Goal: Information Seeking & Learning: Understand process/instructions

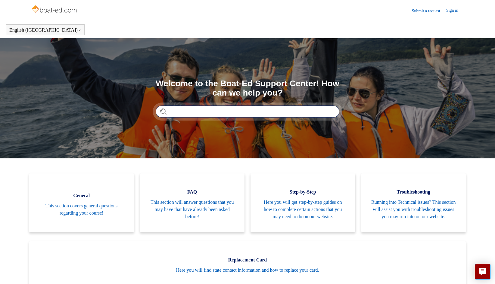
click at [172, 110] on input "Search" at bounding box center [248, 112] width 184 height 12
type input "**********"
click at [332, 112] on input "**********" at bounding box center [248, 112] width 184 height 12
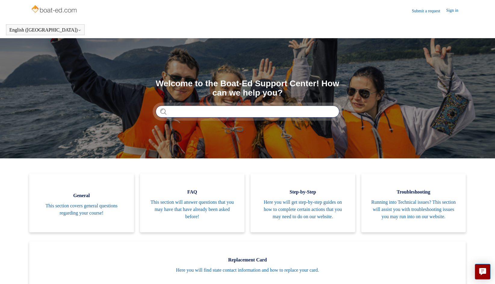
scroll to position [0, 0]
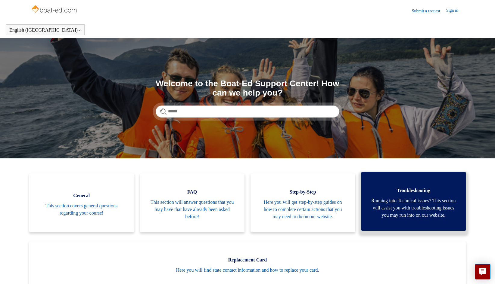
drag, startPoint x: 413, startPoint y: 191, endPoint x: 391, endPoint y: 193, distance: 21.4
click at [391, 193] on span "Troubleshooting" at bounding box center [413, 190] width 87 height 7
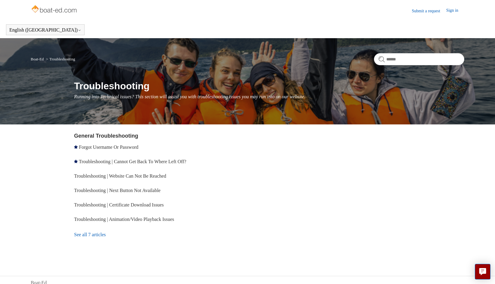
click at [98, 234] on link "See all 7 articles" at bounding box center [161, 235] width 175 height 16
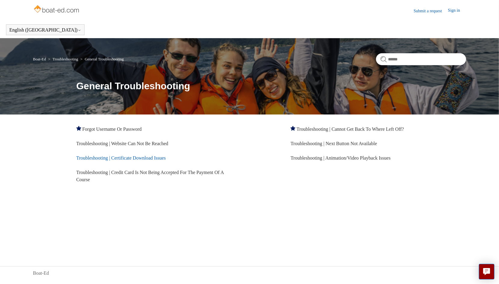
click at [128, 156] on link "Troubleshooting | Certificate Download Issues" at bounding box center [121, 158] width 90 height 5
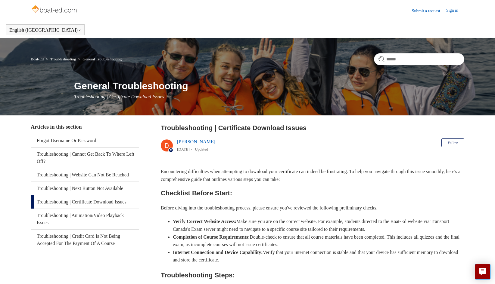
click at [104, 209] on link "Troubleshooting | Certificate Download Issues" at bounding box center [85, 202] width 108 height 13
click at [51, 207] on link "Troubleshooting | Certificate Download Issues" at bounding box center [85, 202] width 108 height 13
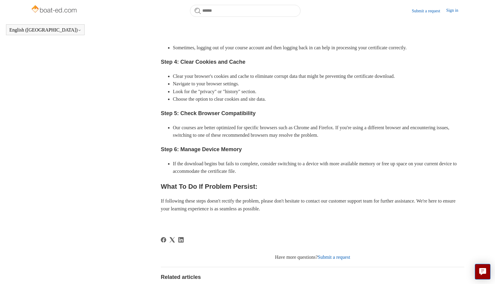
scroll to position [308, 0]
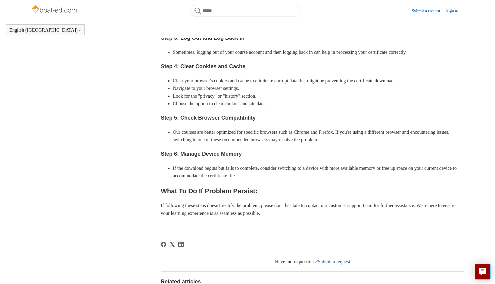
click at [348, 261] on link "Submit a request" at bounding box center [333, 261] width 32 height 5
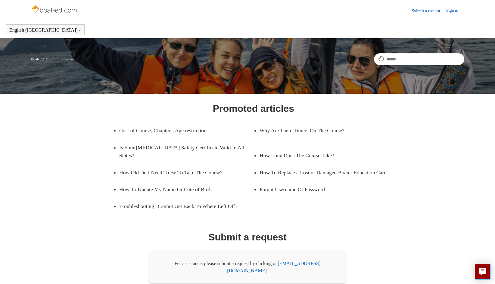
click at [300, 262] on link "support@boat-ed.com" at bounding box center [273, 267] width 93 height 12
click at [313, 263] on link "support@boat-ed.com" at bounding box center [273, 267] width 93 height 12
click at [288, 263] on link "support@boat-ed.com" at bounding box center [273, 267] width 93 height 12
click at [185, 146] on link "Is Your [MEDICAL_DATA] Safety Certificate Valid In All States?" at bounding box center [186, 151] width 134 height 25
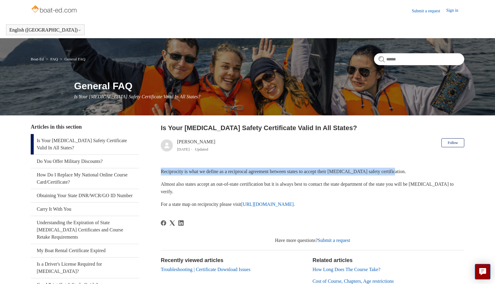
drag, startPoint x: 494, startPoint y: 143, endPoint x: 498, endPoint y: 165, distance: 22.6
click at [494, 165] on html "Skip to main content Submit a request Sign in English ([GEOGRAPHIC_DATA]) Españ…" at bounding box center [247, 188] width 495 height 377
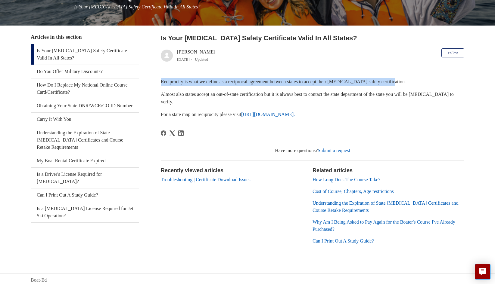
scroll to position [92, 0]
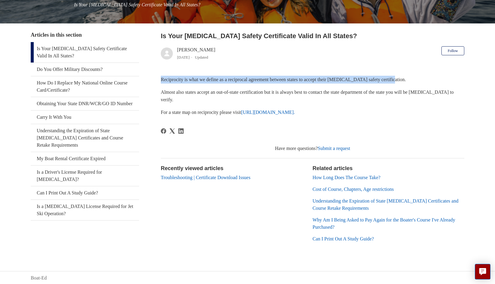
click at [227, 176] on link "Troubleshooting | Certificate Download Issues" at bounding box center [206, 177] width 90 height 5
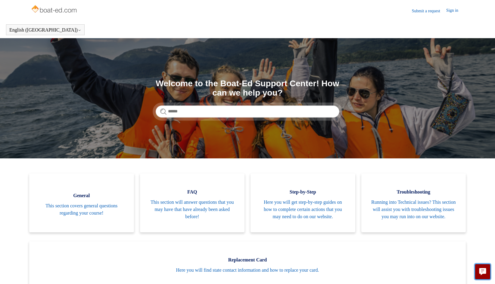
drag, startPoint x: 0, startPoint y: 0, endPoint x: 304, endPoint y: 165, distance: 345.7
click at [185, 111] on input "Search" at bounding box center [248, 112] width 184 height 12
